Goal: Information Seeking & Learning: Learn about a topic

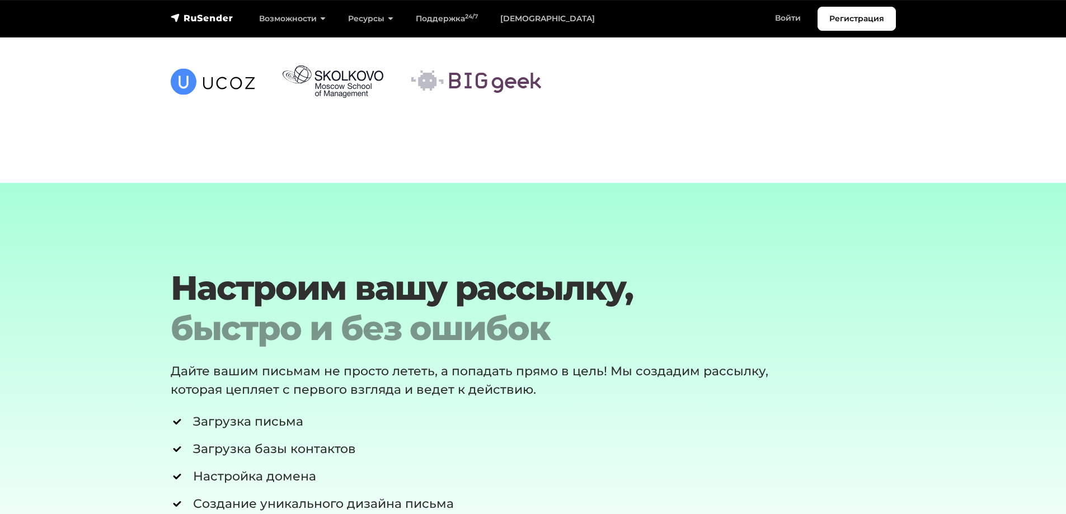
scroll to position [4087, 0]
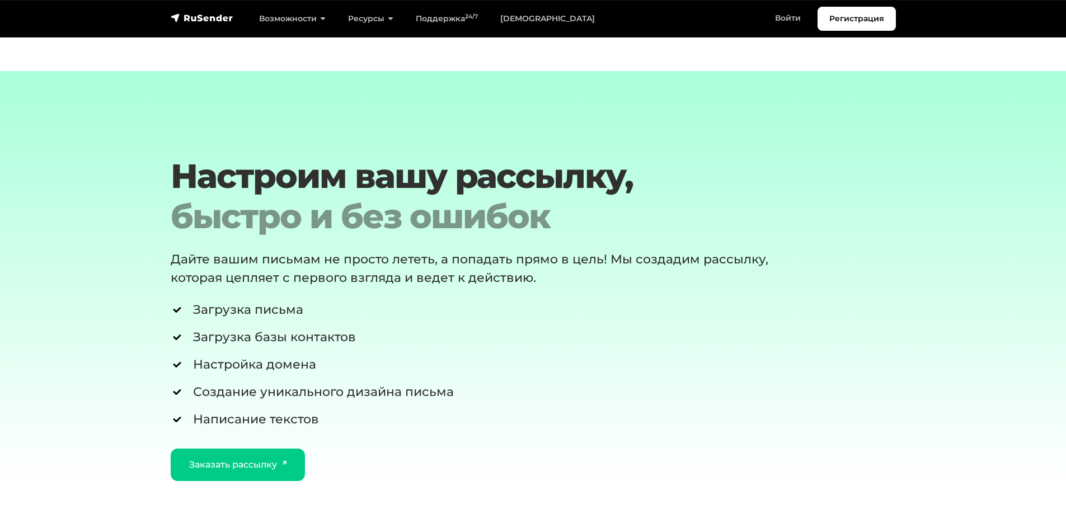
click at [316, 355] on li "Настройка домена" at bounding box center [503, 364] width 664 height 18
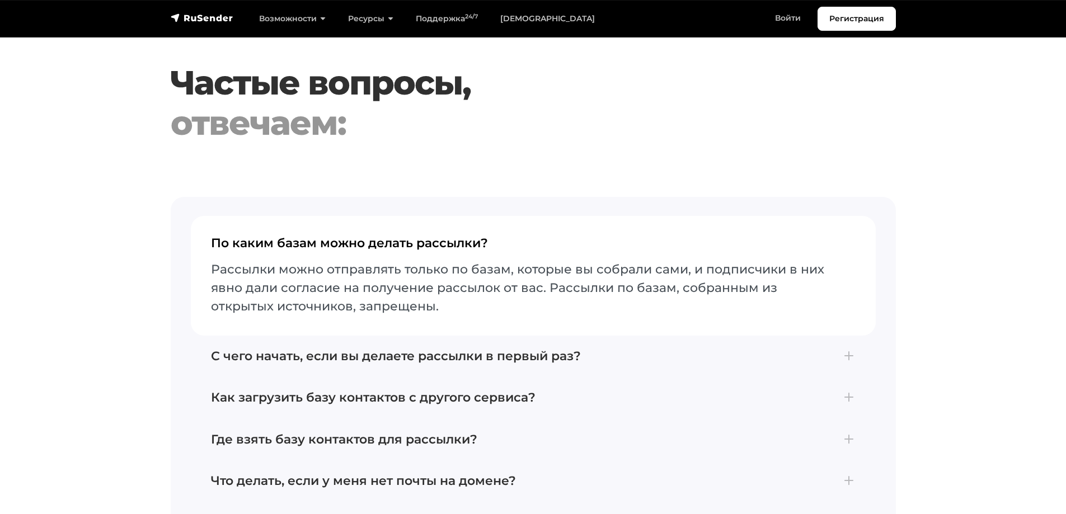
scroll to position [4815, 0]
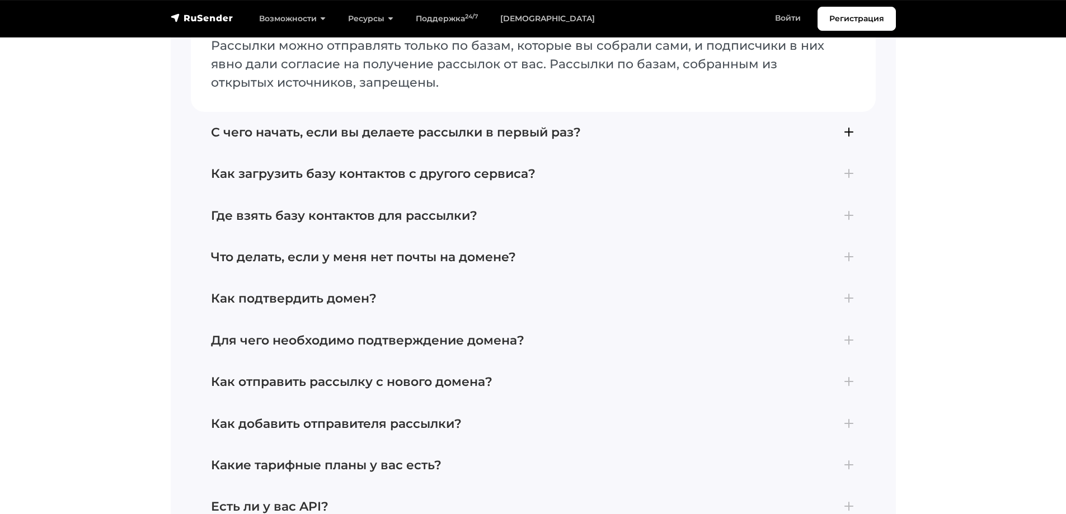
click at [406, 130] on h4 "С чего начать, если вы делаете рассылки в первый раз?" at bounding box center [533, 132] width 645 height 15
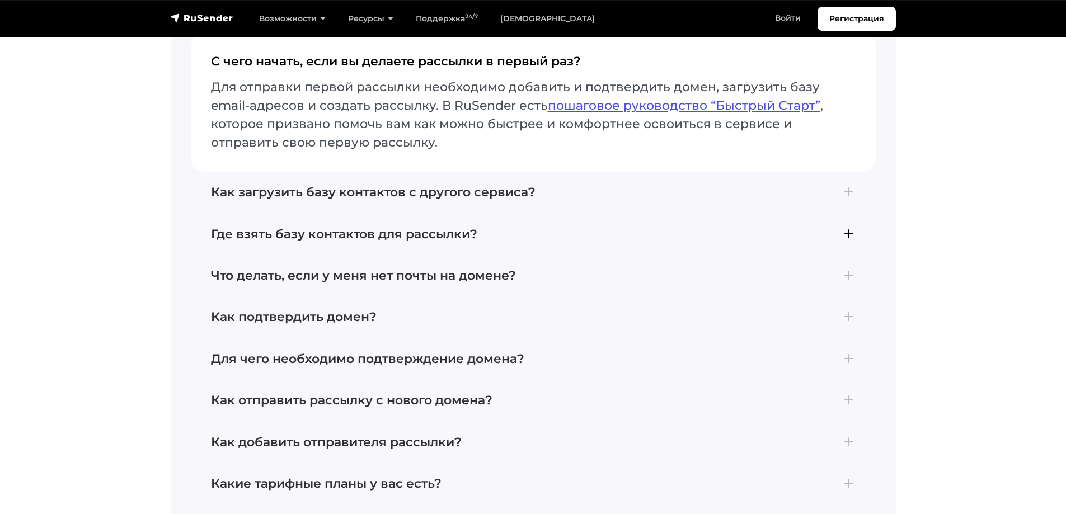
click at [354, 232] on button "Где взять базу контактов для рассылки? Отправлять почту можно тем, кто подтверд…" at bounding box center [533, 234] width 685 height 41
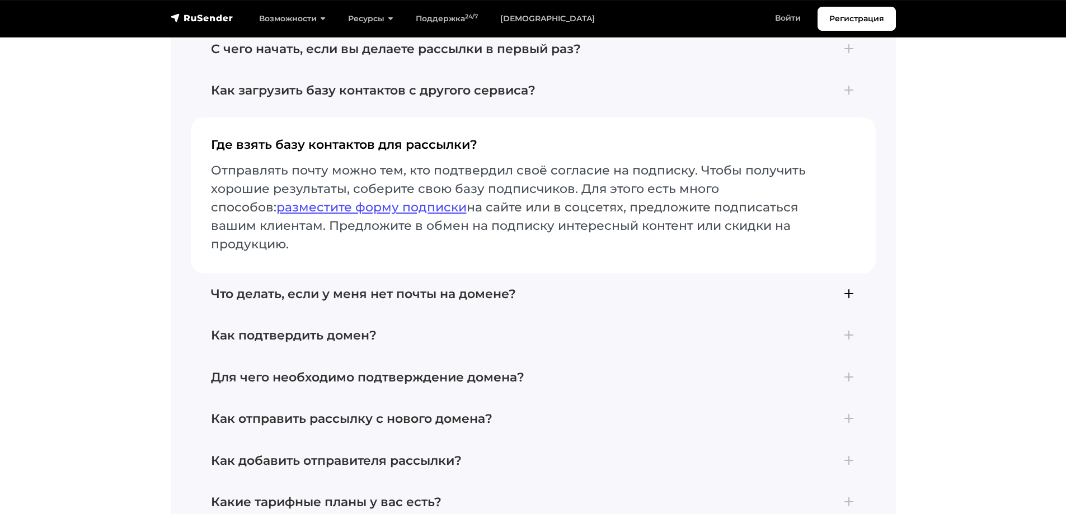
click at [430, 287] on h4 "Что делать, если у меня нет почты на домене?" at bounding box center [533, 294] width 645 height 15
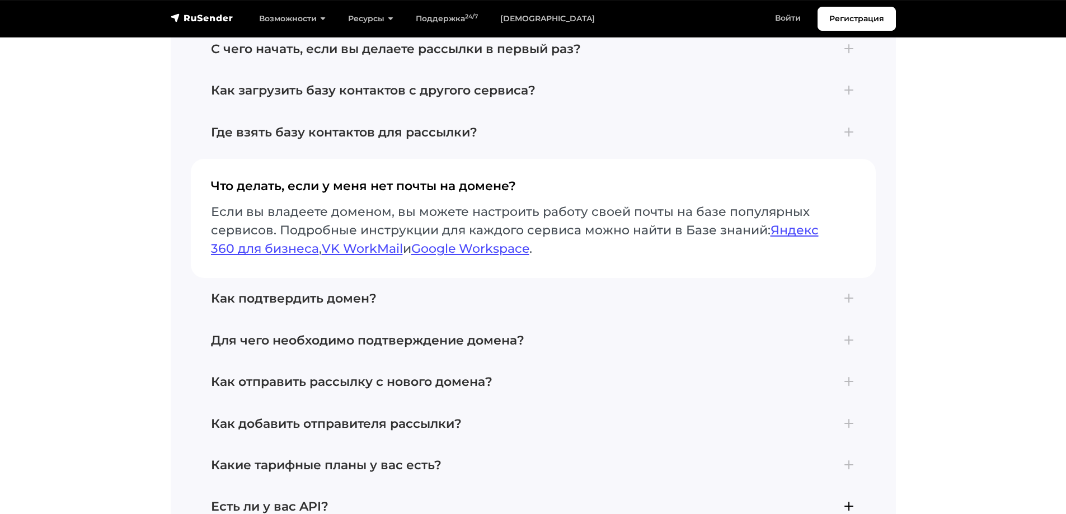
scroll to position [5039, 0]
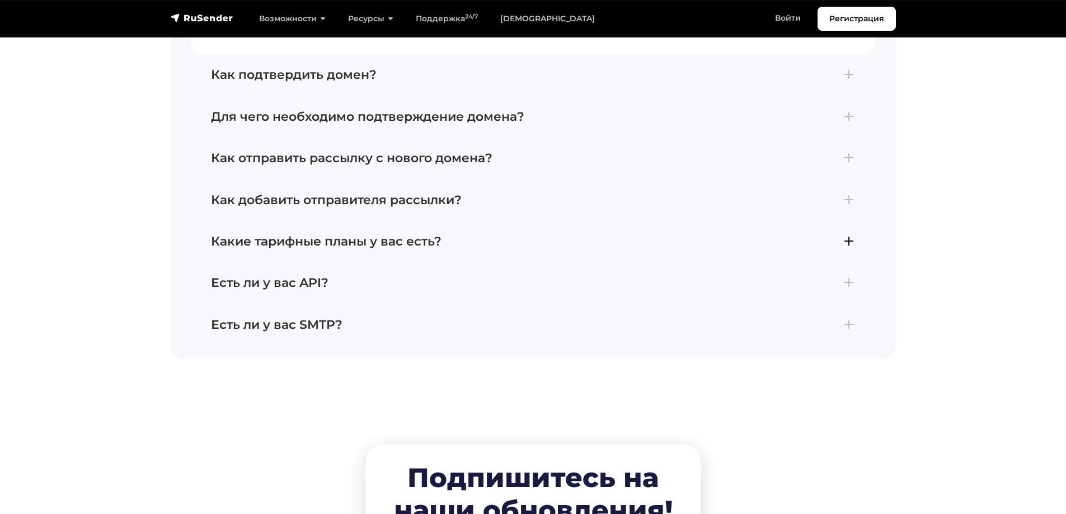
click at [330, 235] on h4 "Какие тарифные планы у вас есть?" at bounding box center [533, 242] width 645 height 15
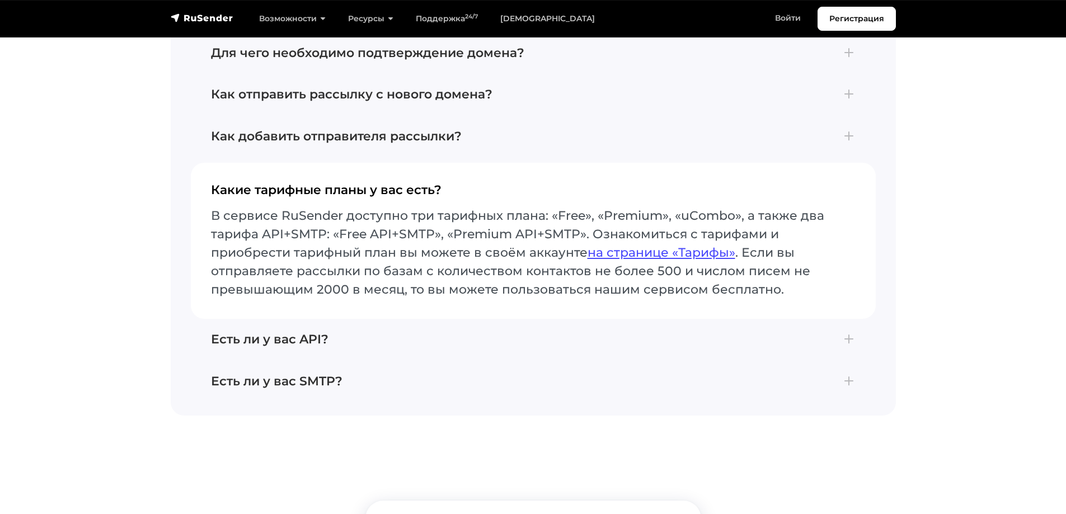
scroll to position [5012, 0]
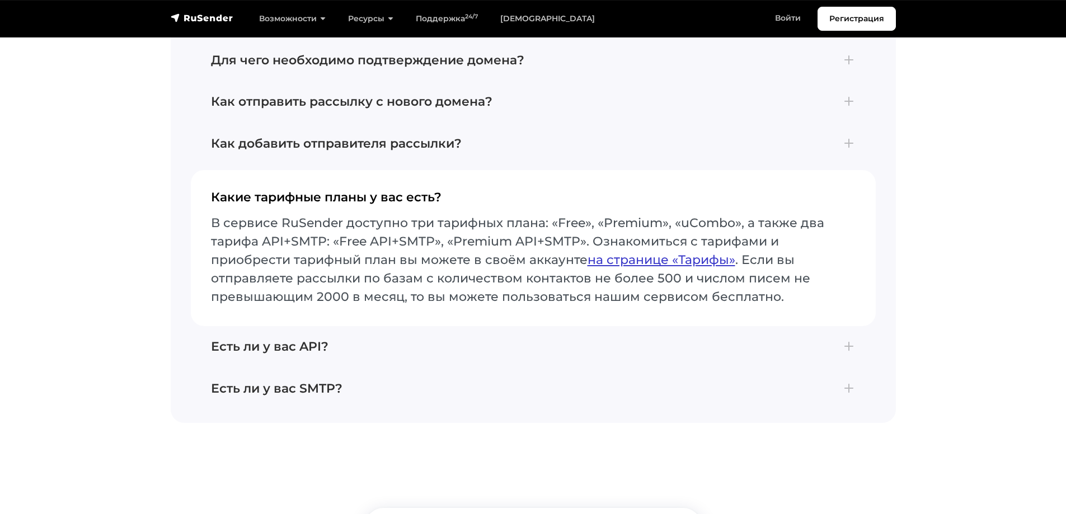
click at [713, 252] on link "на странице «Тарифы»" at bounding box center [662, 259] width 148 height 15
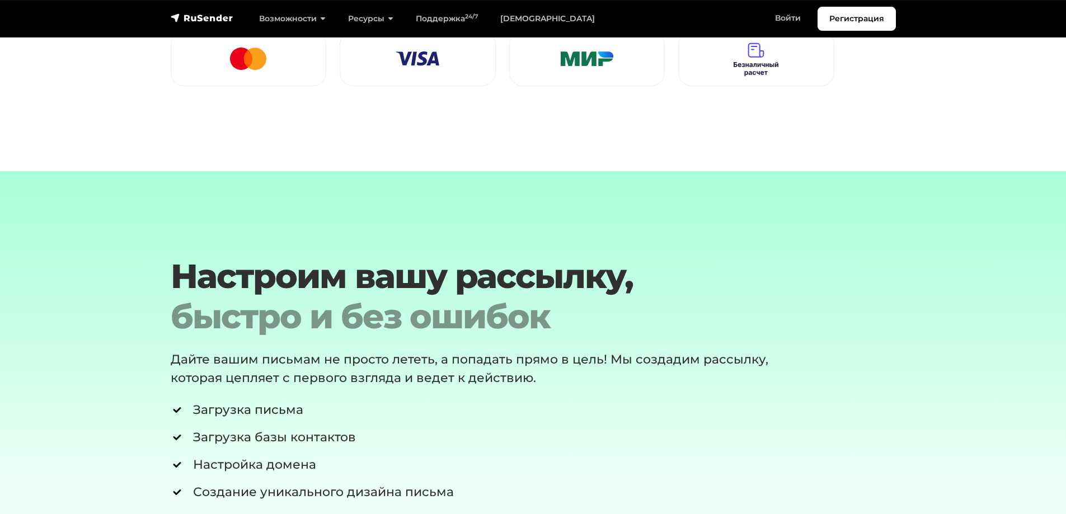
scroll to position [1568, 0]
